Goal: Book appointment/travel/reservation

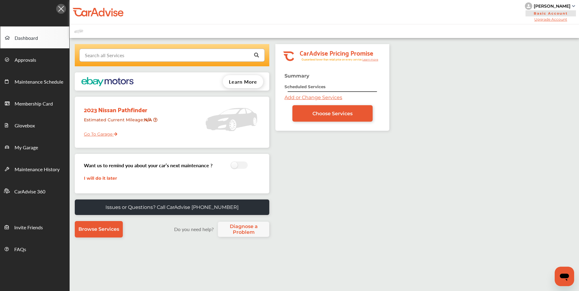
click at [151, 54] on input "text" at bounding box center [170, 55] width 181 height 12
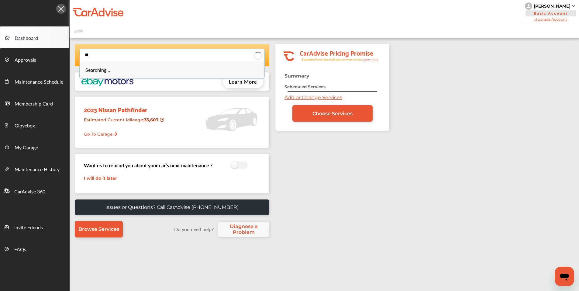
type input "*"
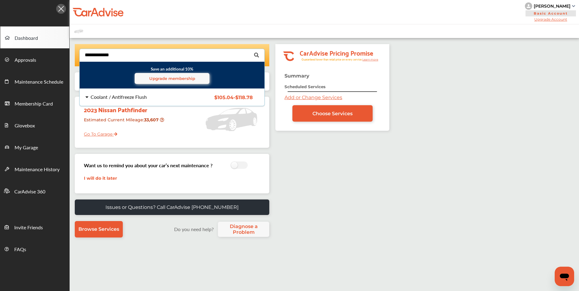
type input "**********"
click at [153, 100] on div "Coolant / Antifreeze Flush" at bounding box center [134, 96] width 107 height 5
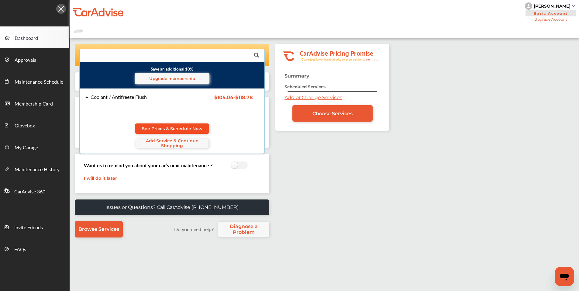
click at [175, 126] on span "See Prices & Schedule Now" at bounding box center [172, 128] width 60 height 5
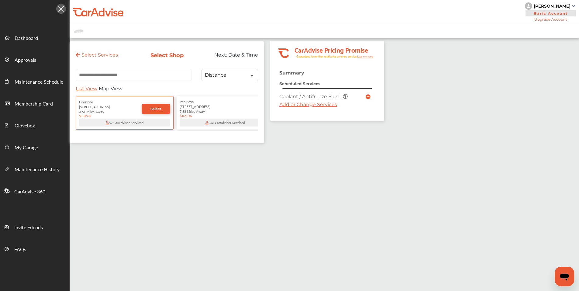
click at [207, 113] on div "7.38 Miles Away" at bounding box center [225, 111] width 91 height 5
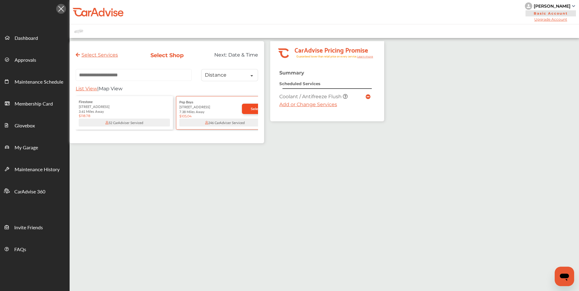
click at [249, 112] on link "Select" at bounding box center [256, 109] width 29 height 10
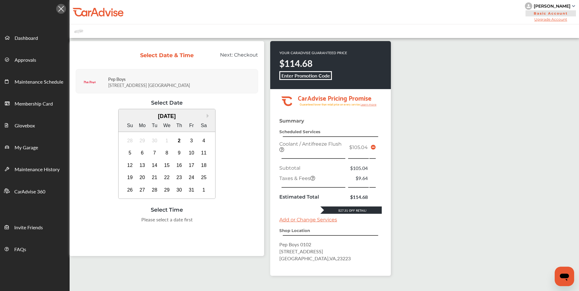
click at [372, 147] on icon at bounding box center [373, 147] width 5 height 5
